Goal: Task Accomplishment & Management: Complete application form

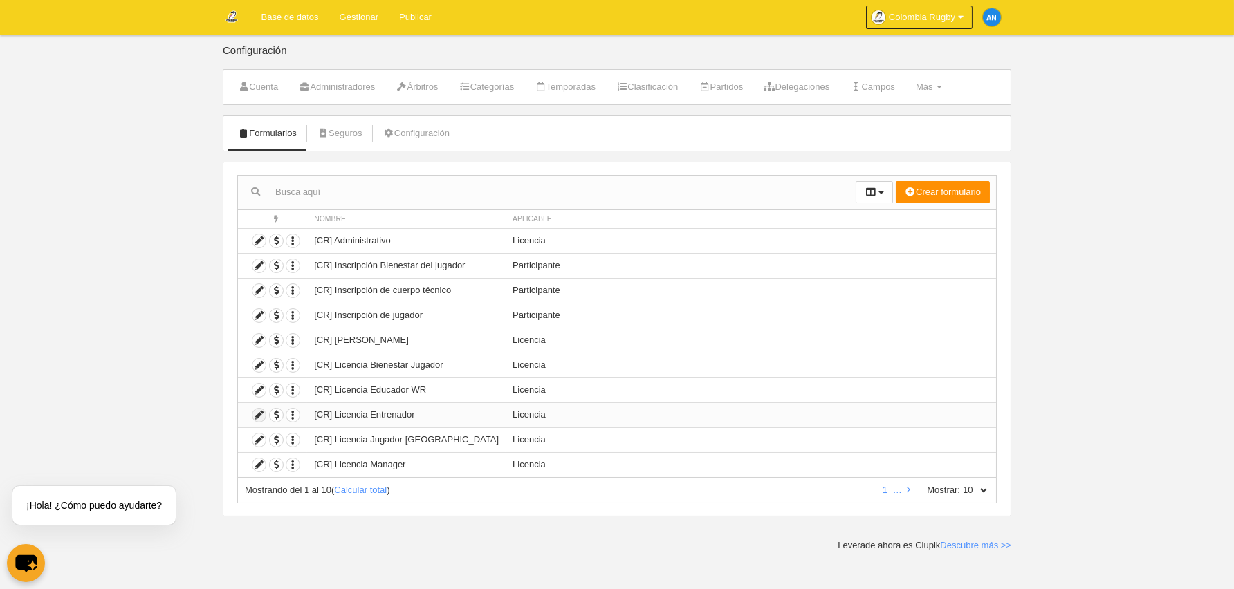
click at [264, 414] on icon at bounding box center [259, 415] width 13 height 13
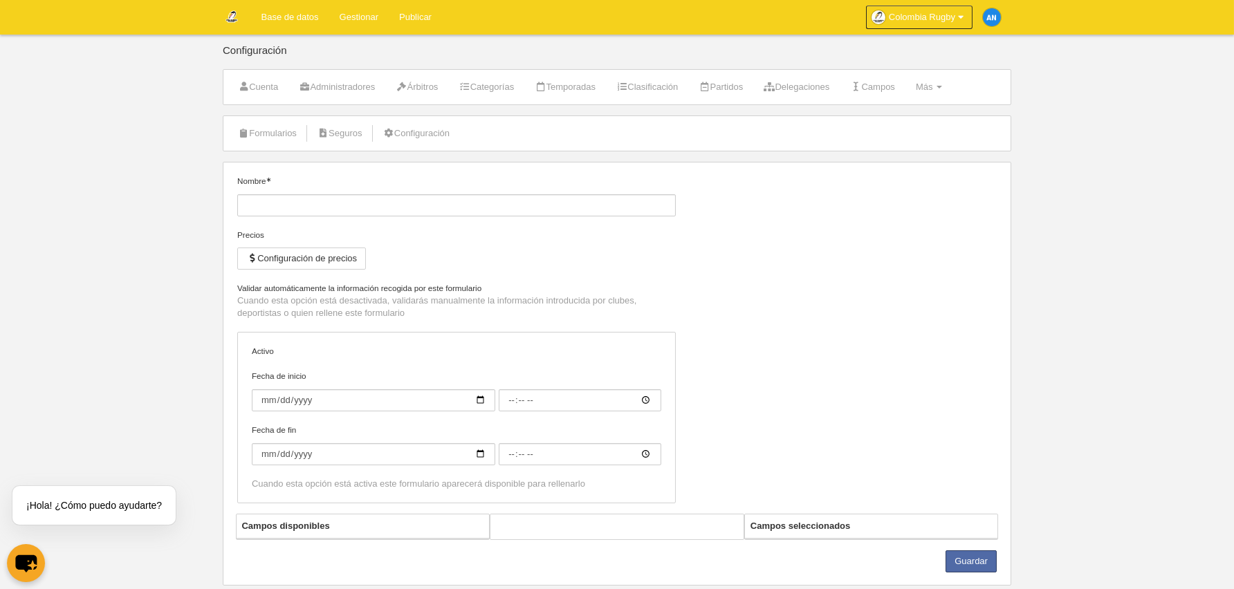
type input "[CR] Licencia Entrenador"
checkbox input "true"
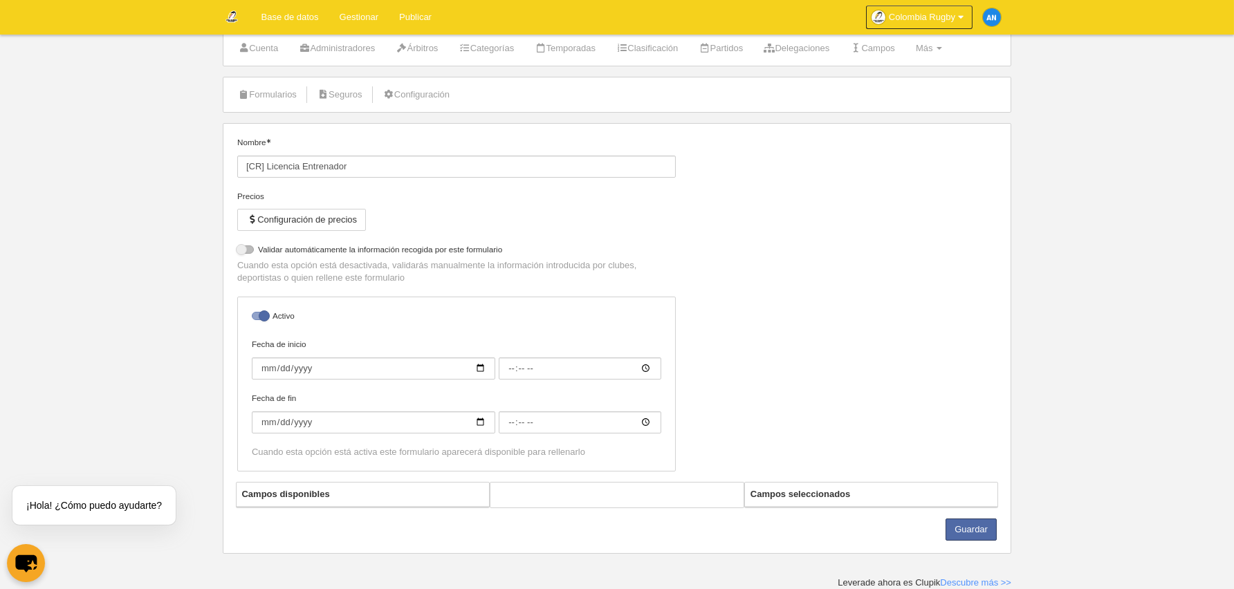
select select "selected"
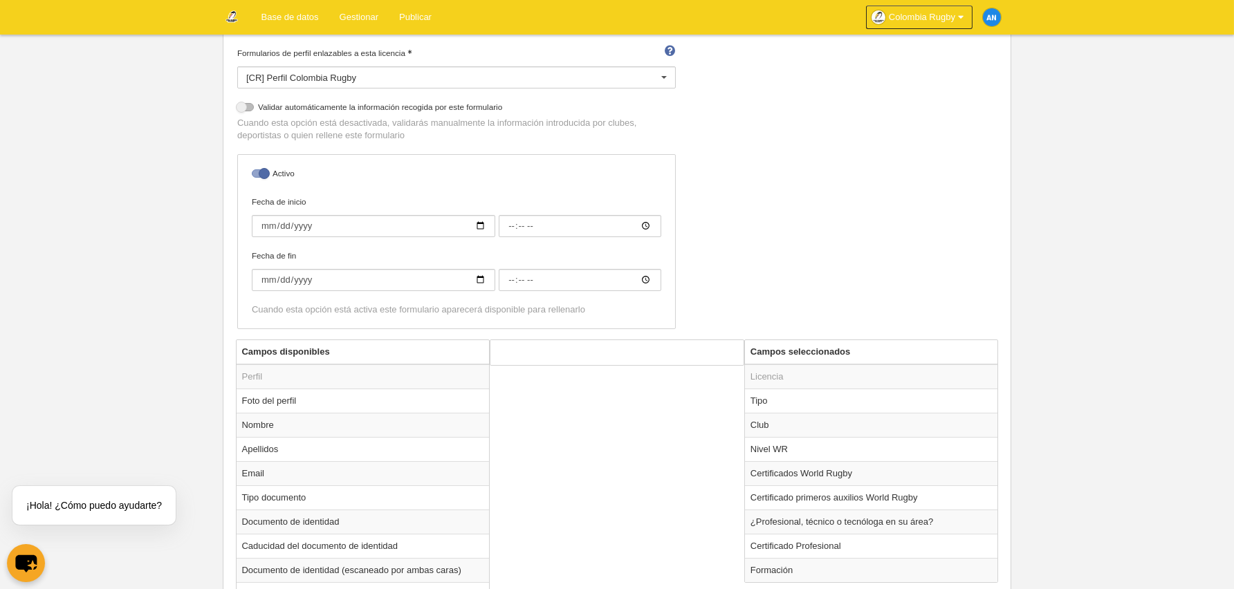
scroll to position [368, 0]
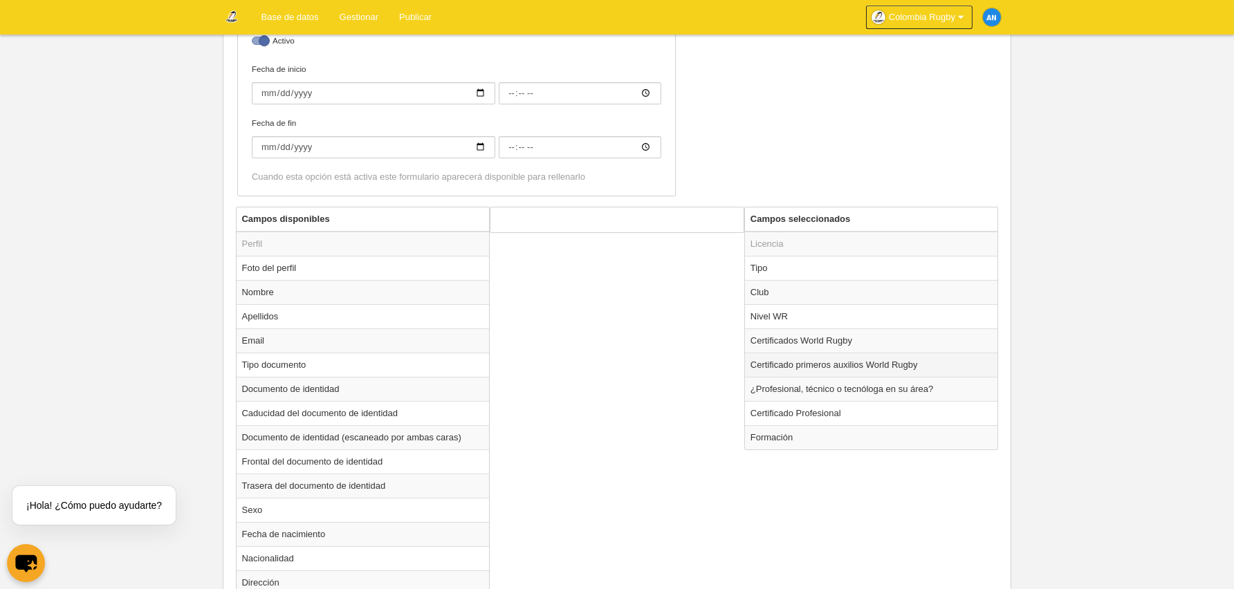
click at [846, 365] on td "Certificado primeros auxilios World Rugby" at bounding box center [871, 365] width 253 height 24
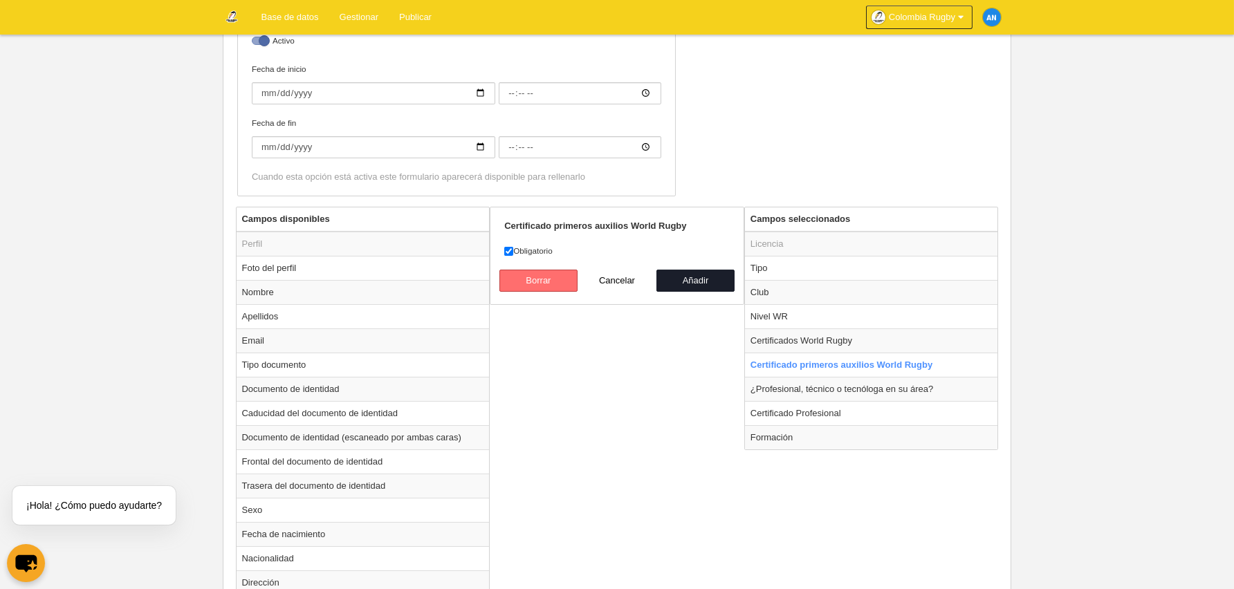
click at [550, 276] on button "Borrar" at bounding box center [538, 281] width 79 height 22
radio input "false"
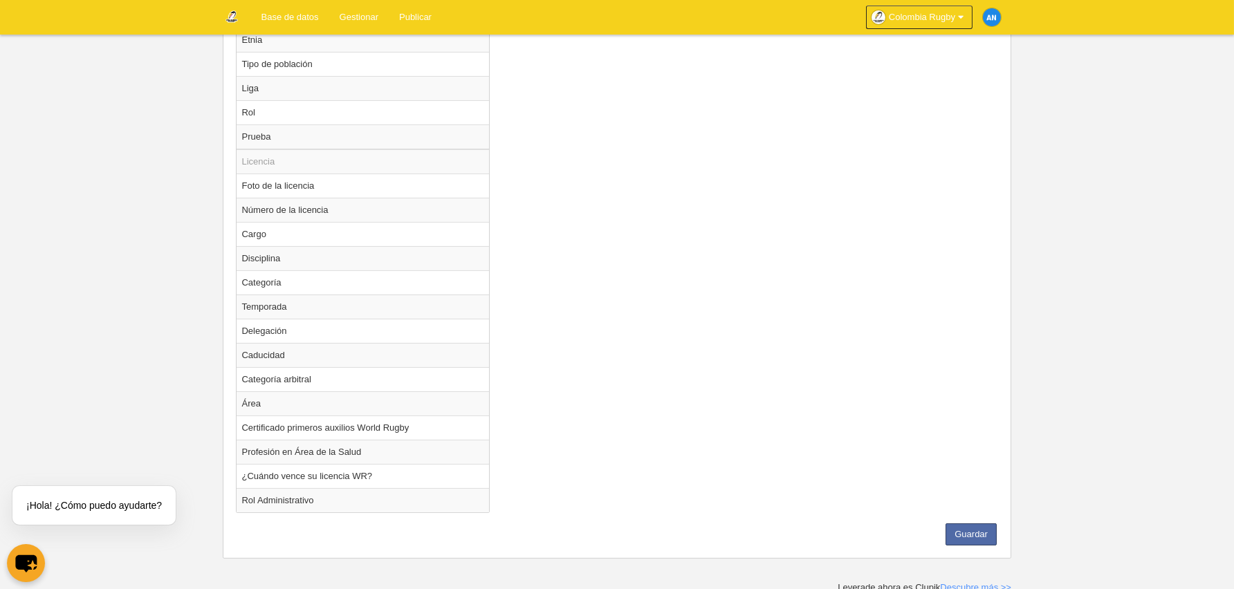
scroll to position [1058, 0]
click at [971, 522] on button "Guardar" at bounding box center [971, 533] width 51 height 22
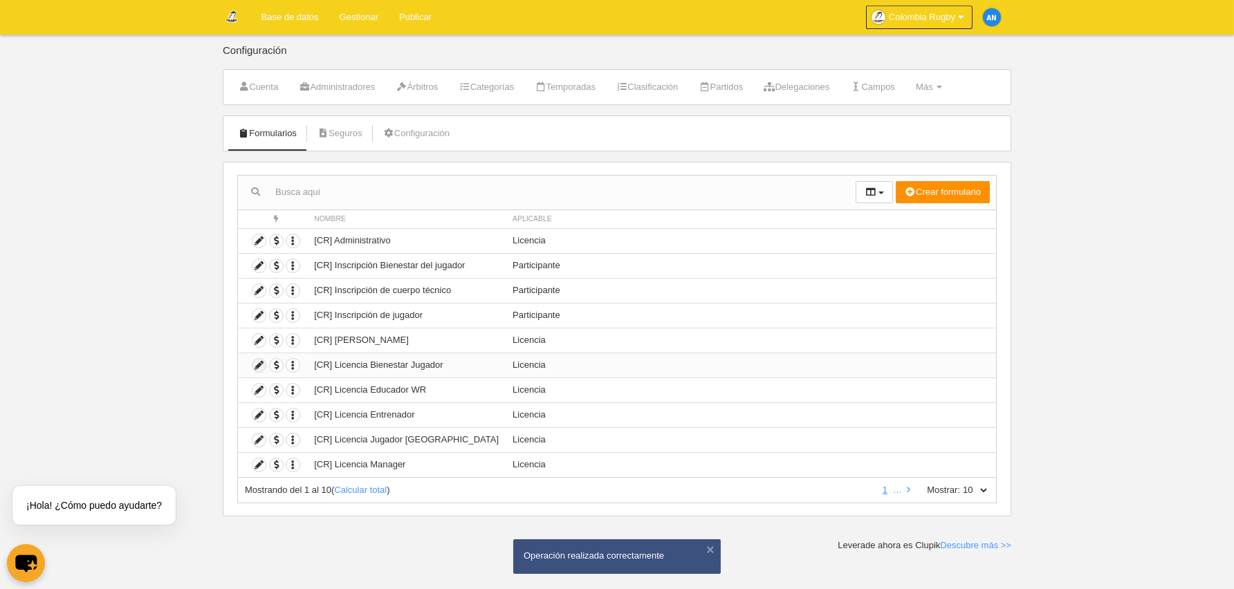
click at [261, 363] on icon at bounding box center [259, 365] width 13 height 13
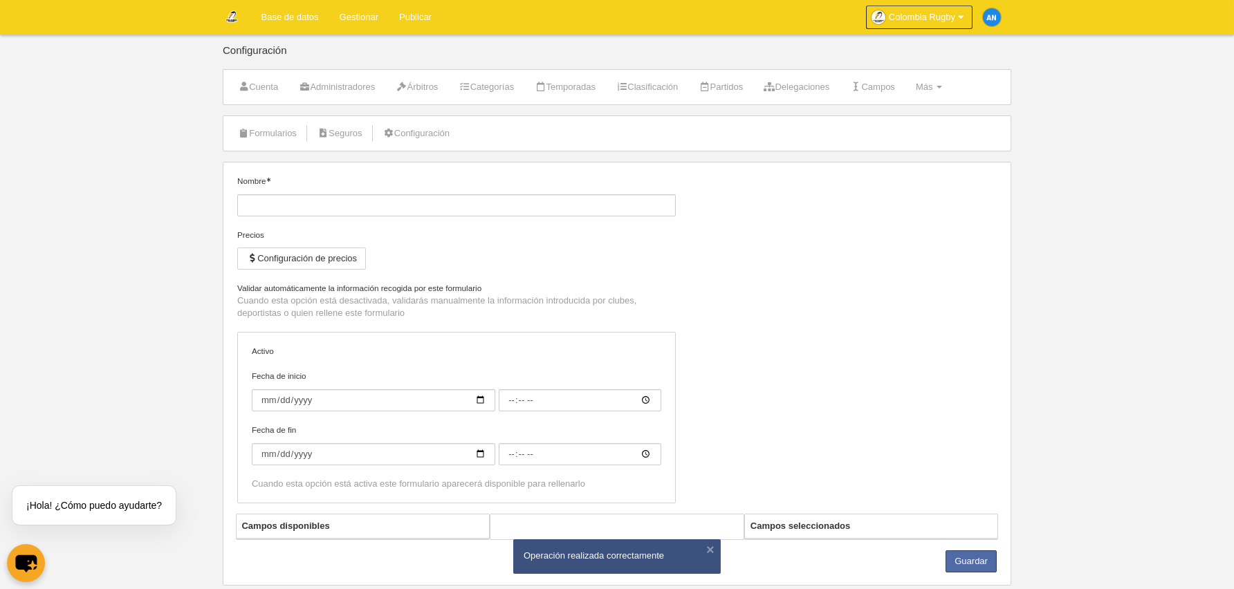
type input "[CR] Licencia Bienestar Jugador"
checkbox input "true"
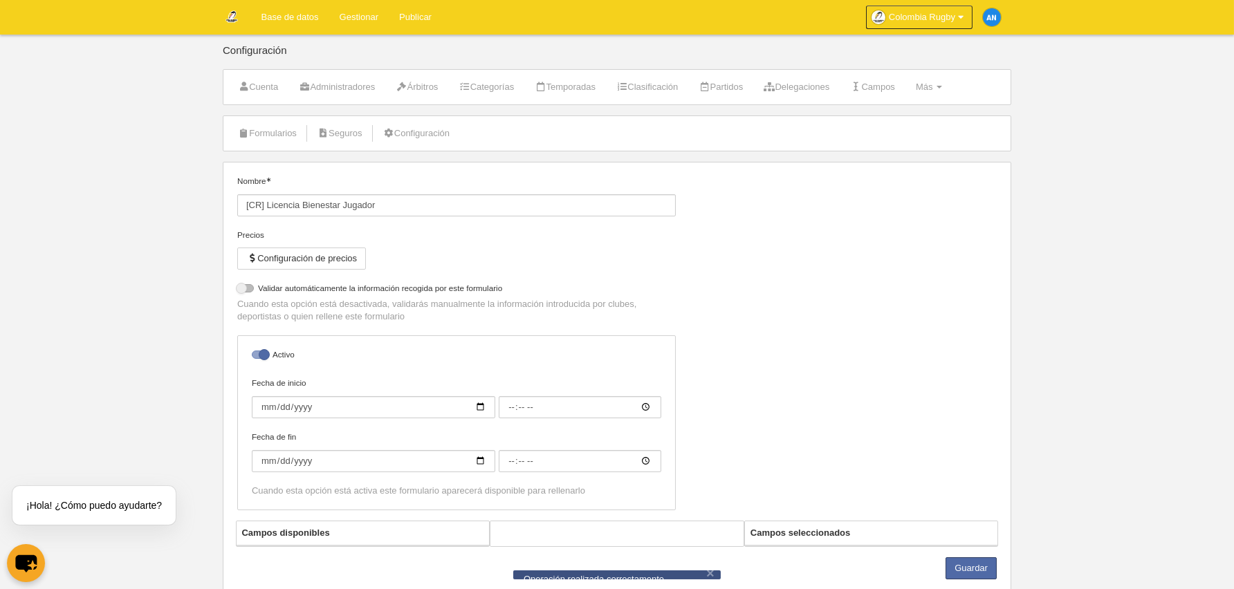
select select "selected"
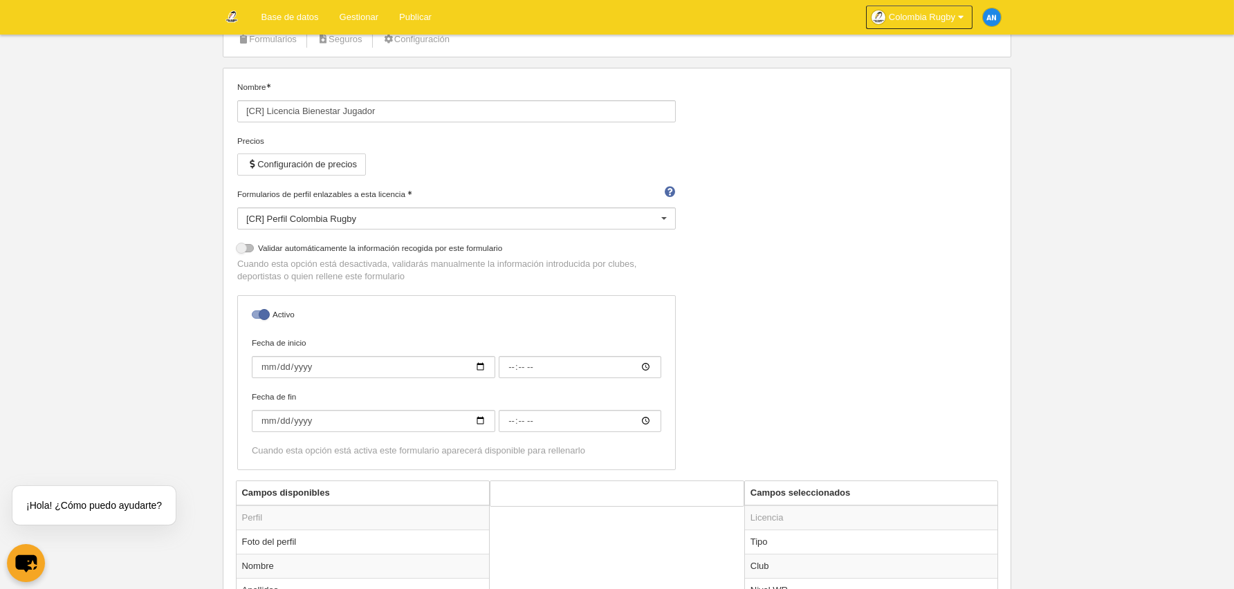
scroll to position [91, 0]
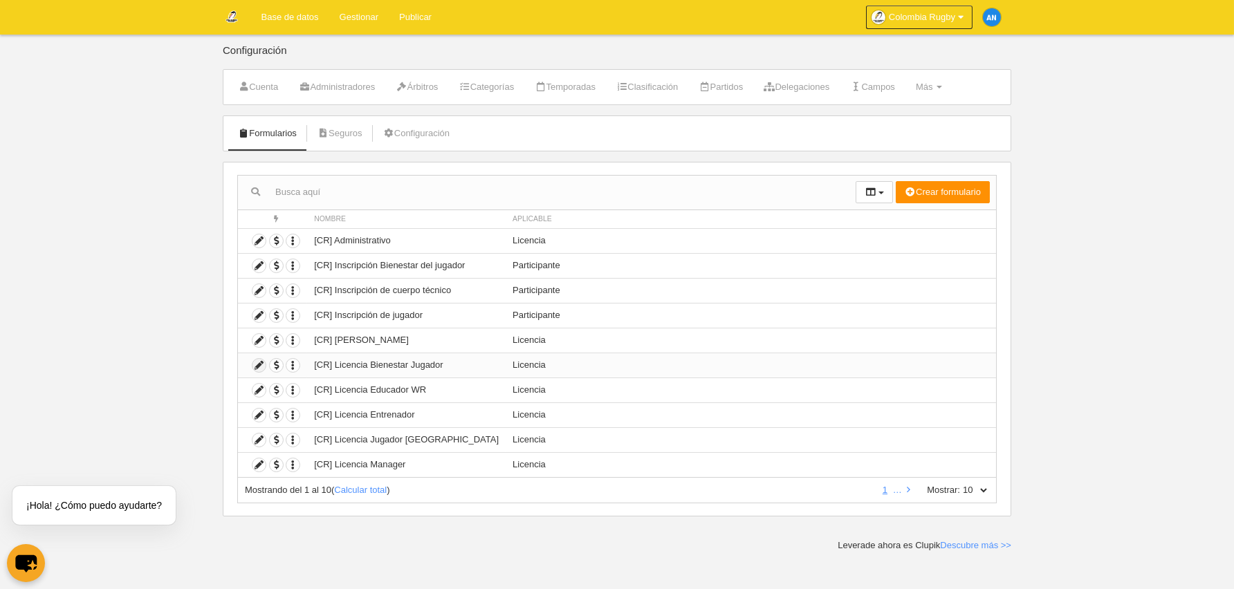
click at [262, 365] on icon at bounding box center [259, 365] width 13 height 13
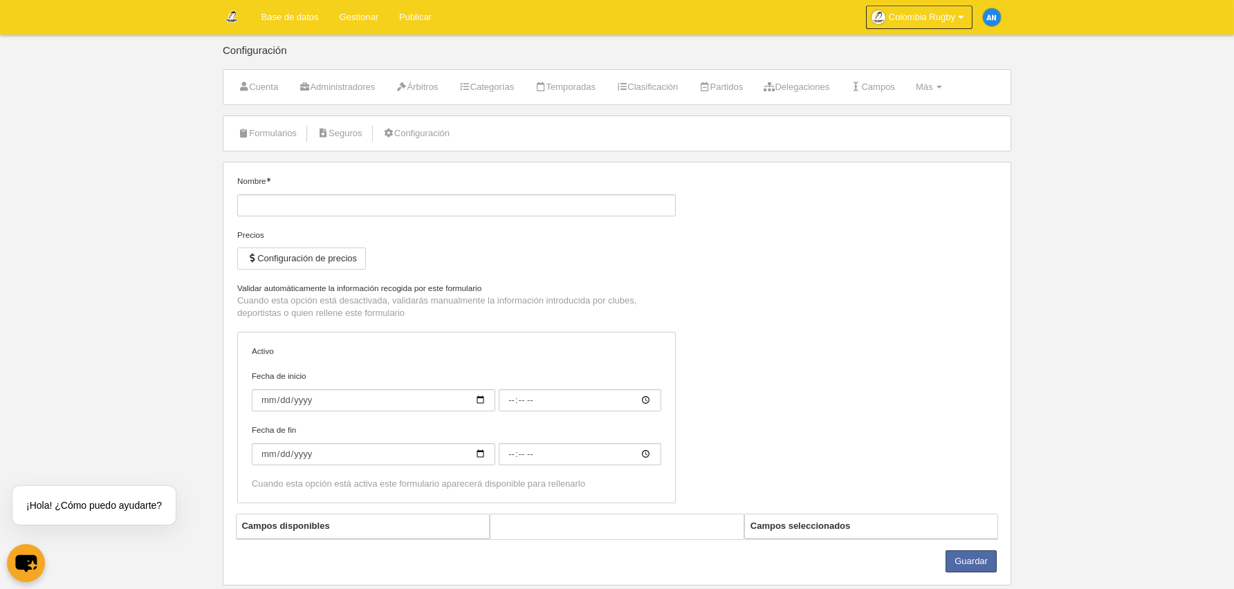
type input "[CR] Licencia Bienestar Jugador"
checkbox input "true"
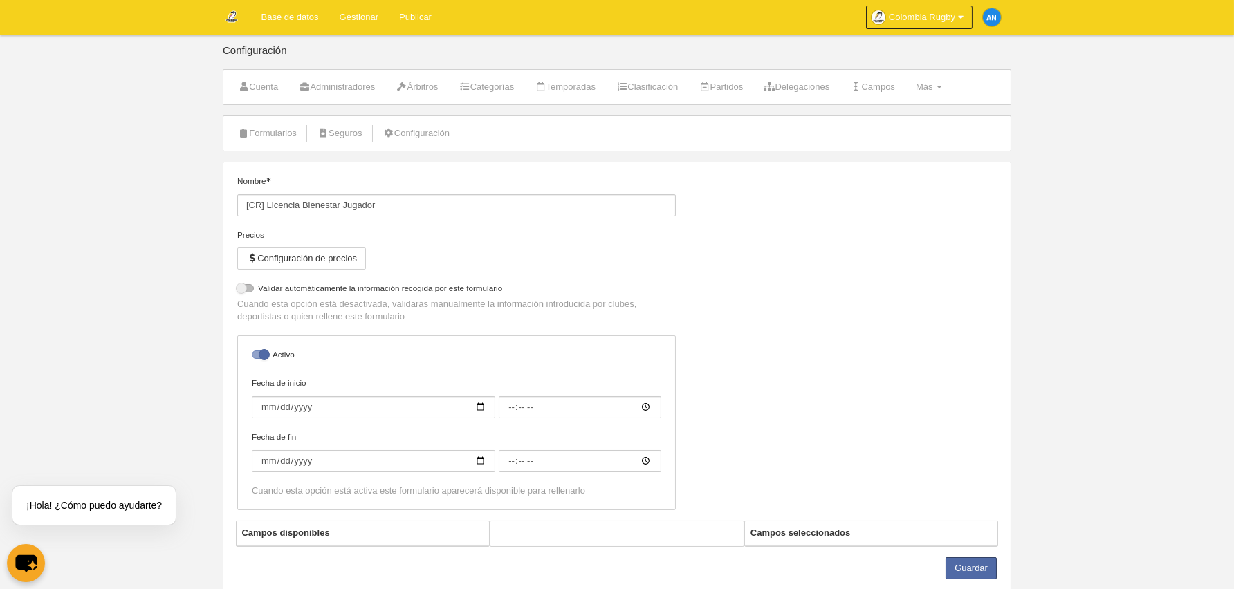
select select "selected"
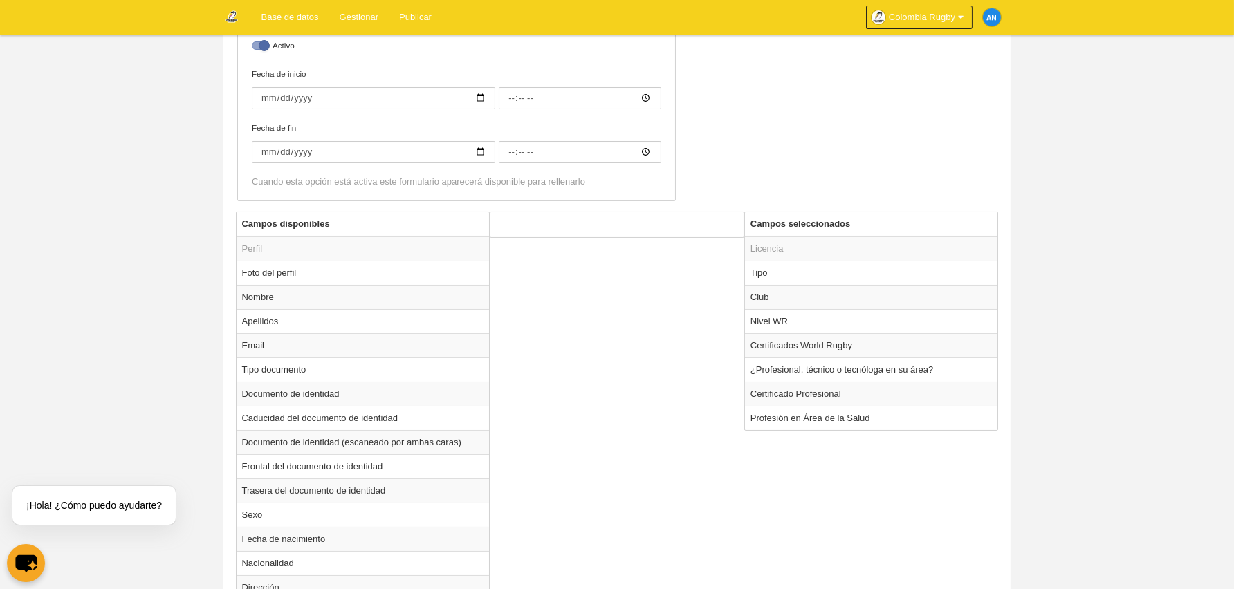
scroll to position [368, 0]
click at [890, 341] on td "Certificados World Rugby" at bounding box center [871, 341] width 253 height 24
radio input "true"
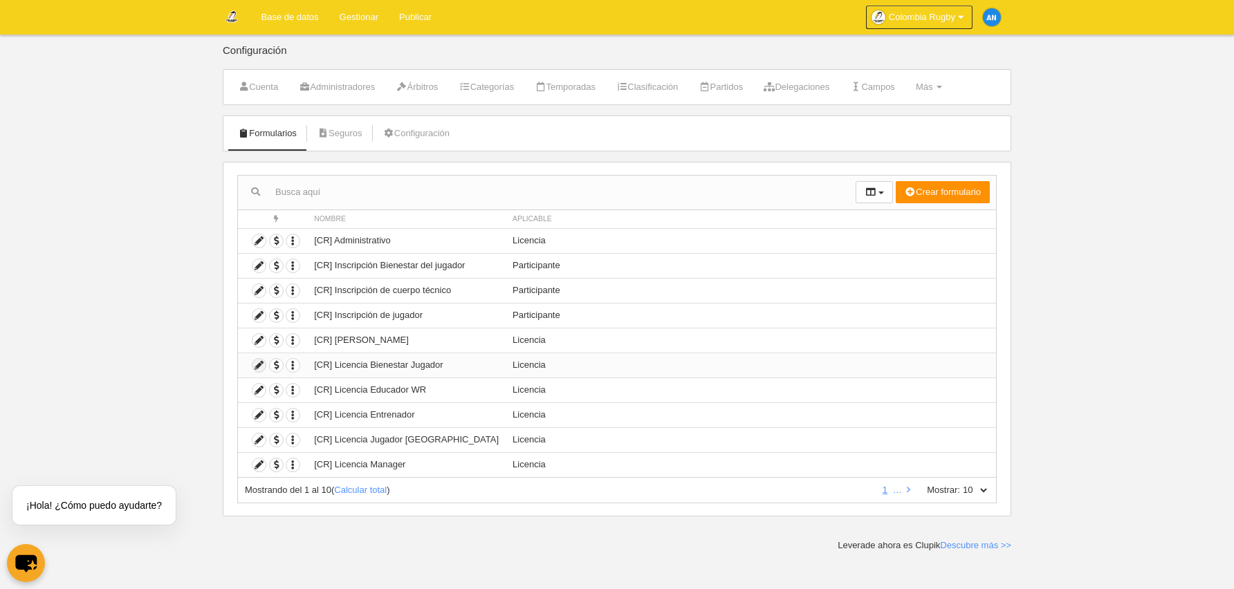
click at [259, 364] on icon at bounding box center [259, 365] width 13 height 13
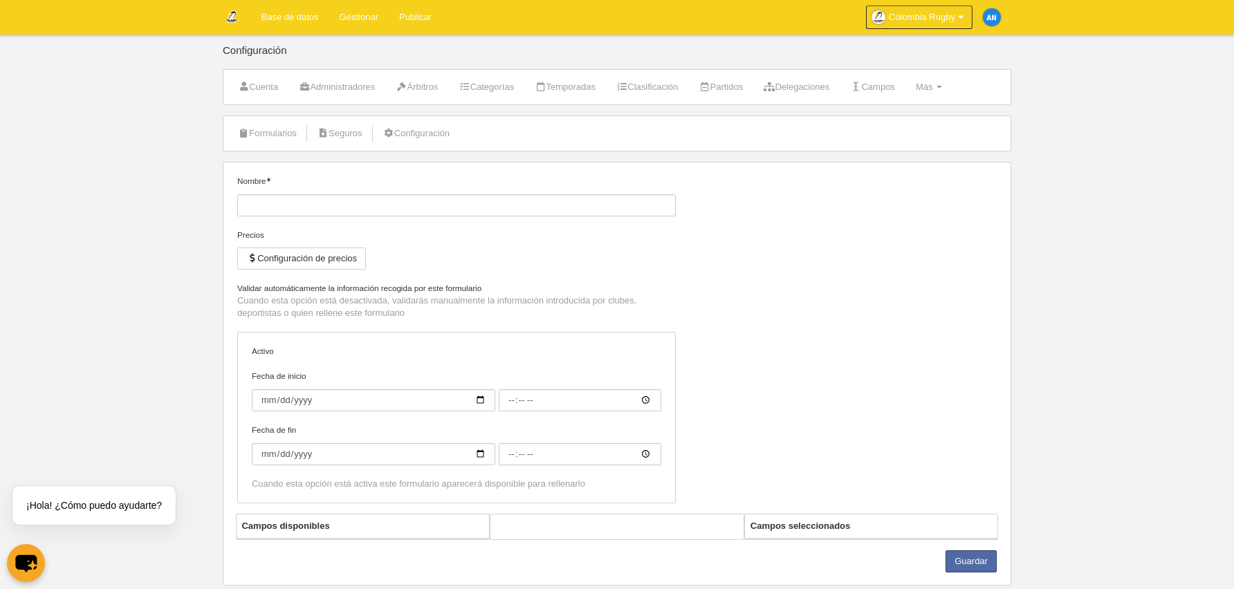
type input "[CR] Licencia Bienestar Jugador"
checkbox input "true"
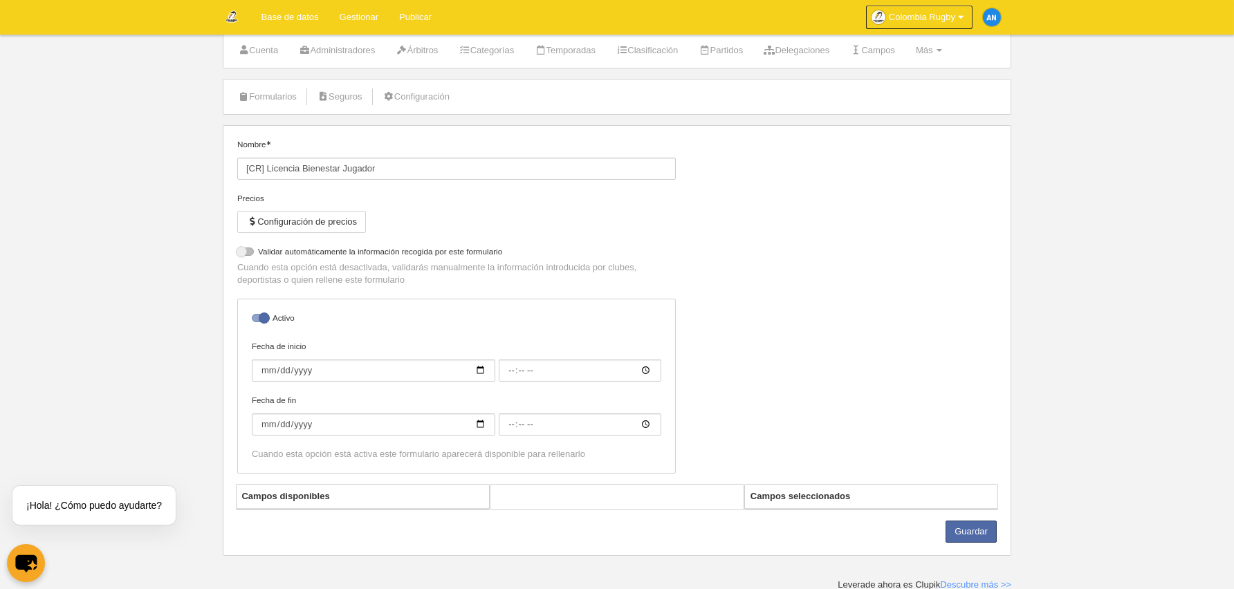
select select "selected"
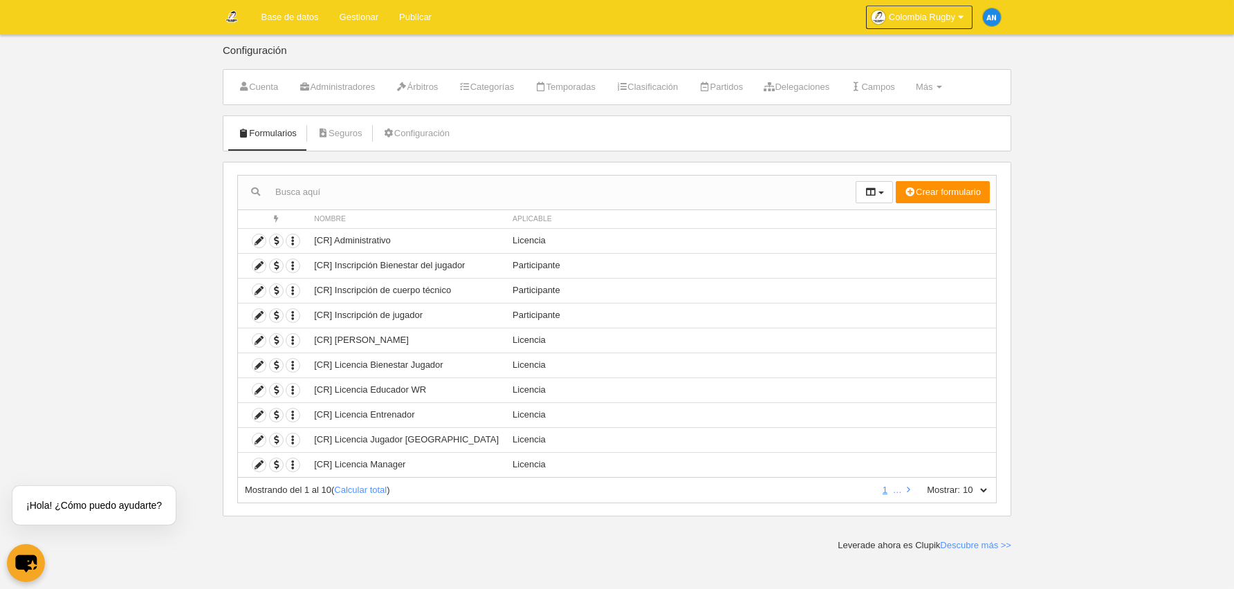
click at [109, 277] on body "Base de datos Gestionar Publicar Colombia Rugby Ajustes generales Ir a mi domin…" at bounding box center [617, 294] width 1234 height 589
click at [291, 21] on link "Base de datos" at bounding box center [290, 17] width 78 height 35
